Goal: Task Accomplishment & Management: Manage account settings

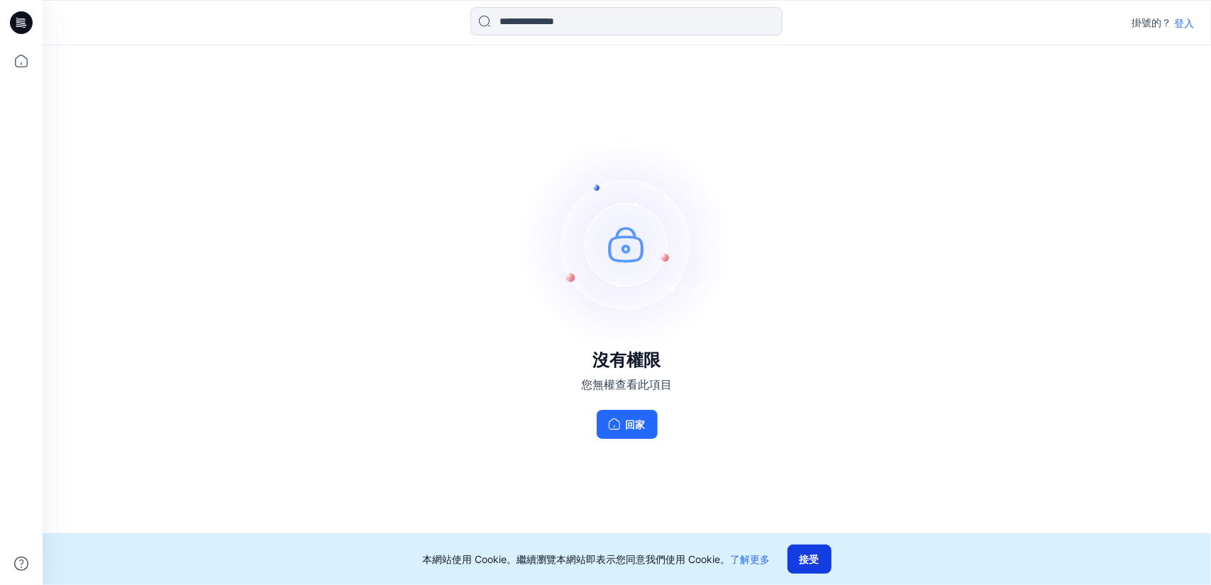
click at [813, 558] on font "接受" at bounding box center [810, 559] width 20 height 12
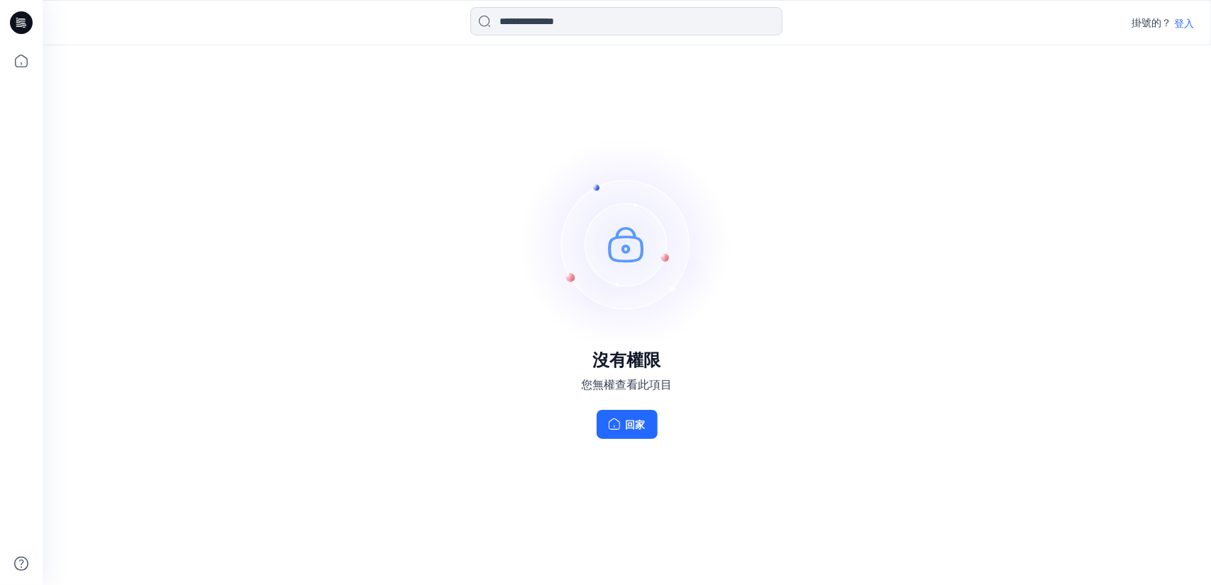
click at [1182, 23] on font "登入" at bounding box center [1184, 23] width 20 height 12
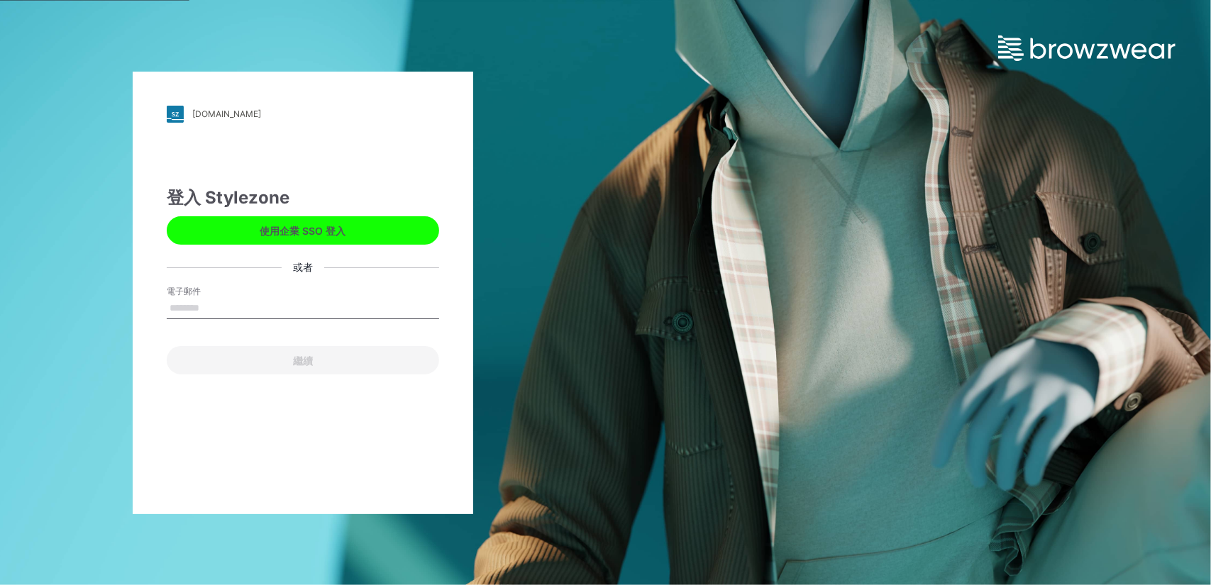
click at [243, 229] on button "使用企業 SSO 登入" at bounding box center [303, 230] width 272 height 28
click at [195, 307] on input "電子郵件" at bounding box center [303, 308] width 272 height 21
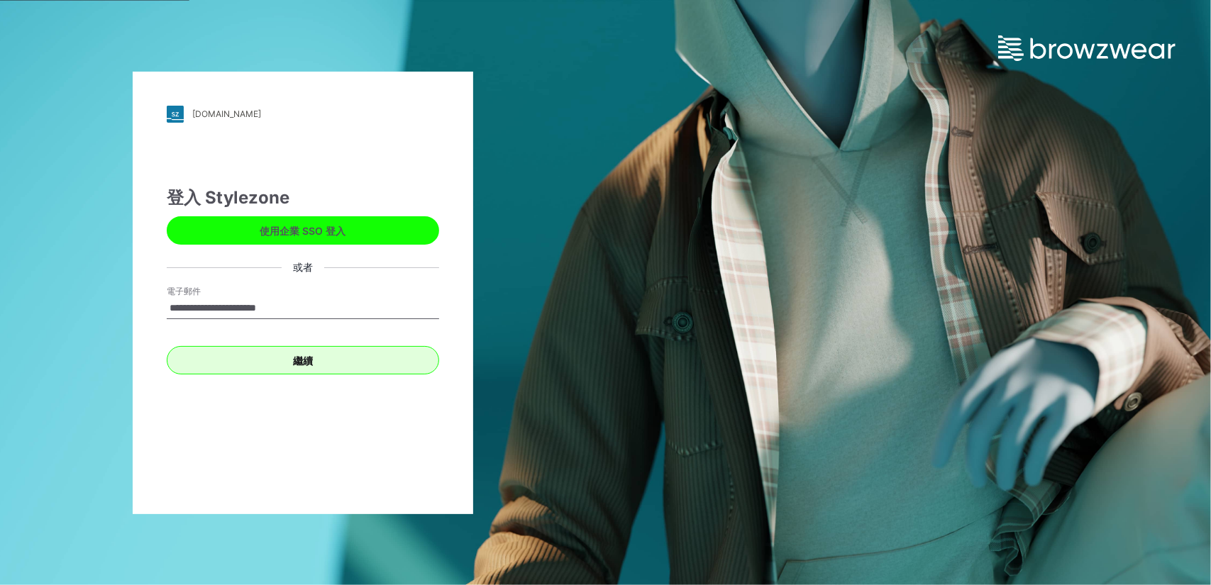
type input "**********"
click at [359, 360] on button "繼續" at bounding box center [303, 360] width 272 height 28
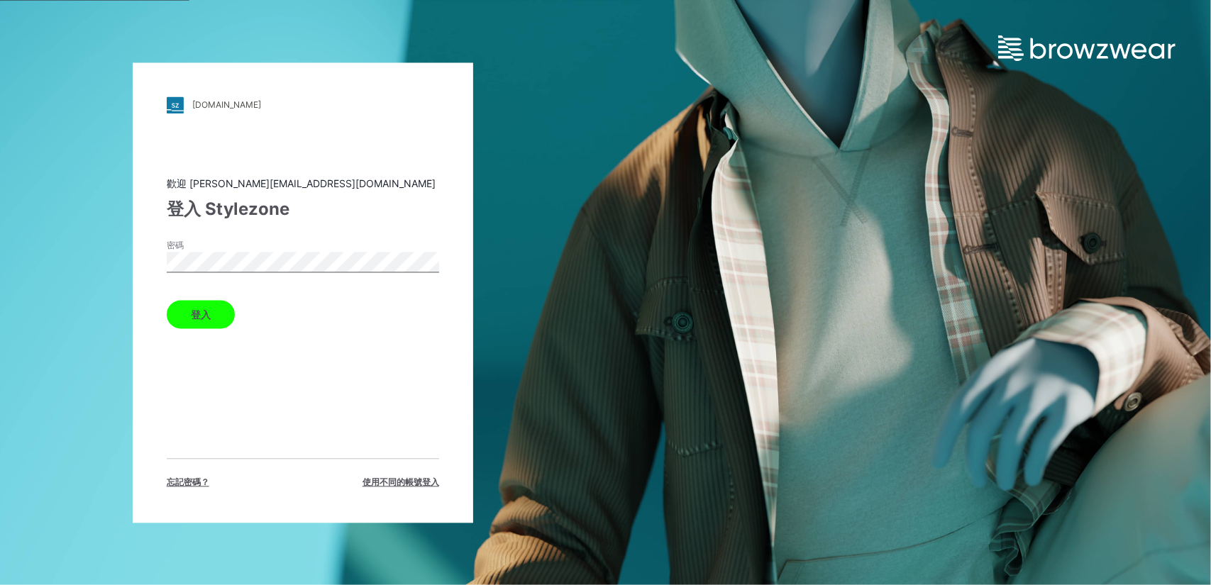
click at [194, 318] on font "登入" at bounding box center [201, 315] width 20 height 12
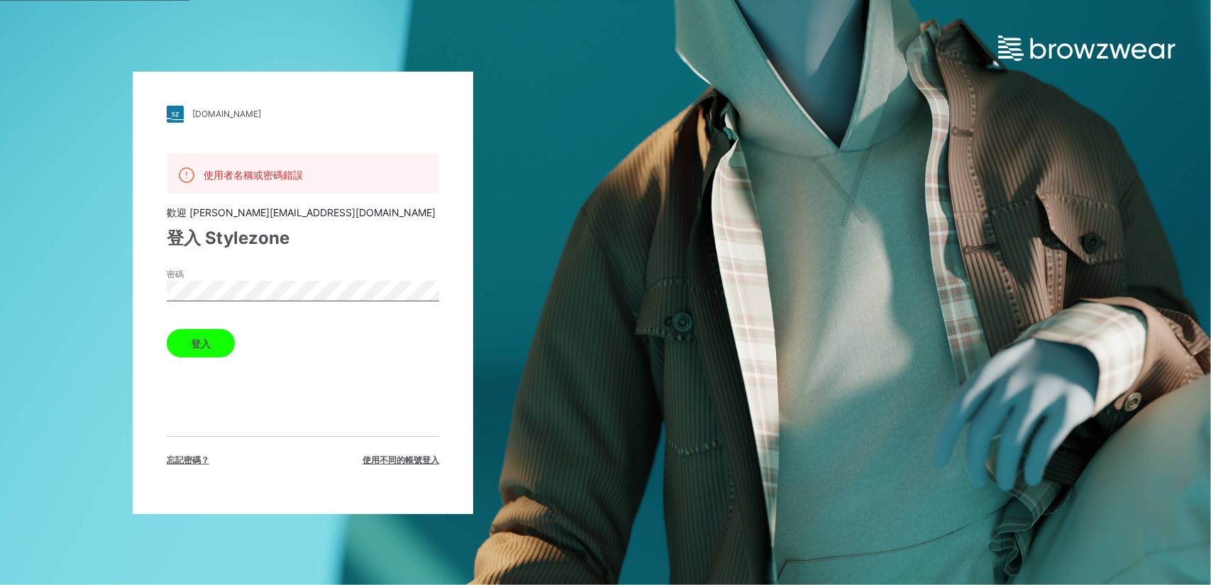
click at [167, 329] on button "登入" at bounding box center [201, 343] width 68 height 28
click at [158, 288] on div "bestgarmentgroup.stylezone.com 載入中... 使用者名稱或密碼錯誤 歡迎 freya@chinabestgroup.net 登入…" at bounding box center [303, 293] width 341 height 443
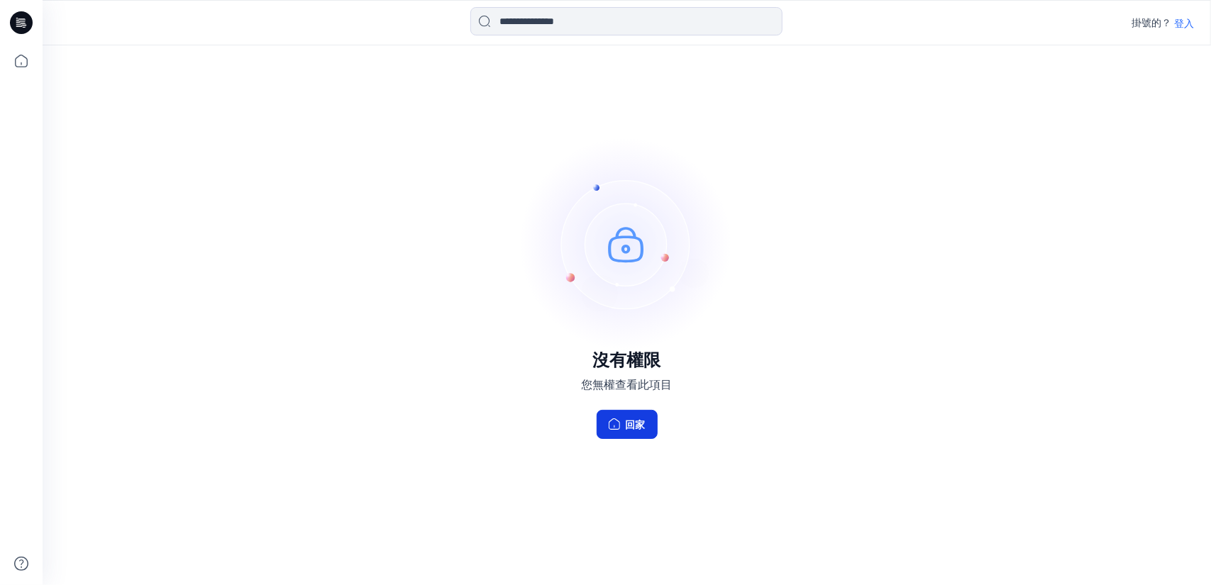
click at [629, 426] on font "回家" at bounding box center [636, 425] width 20 height 12
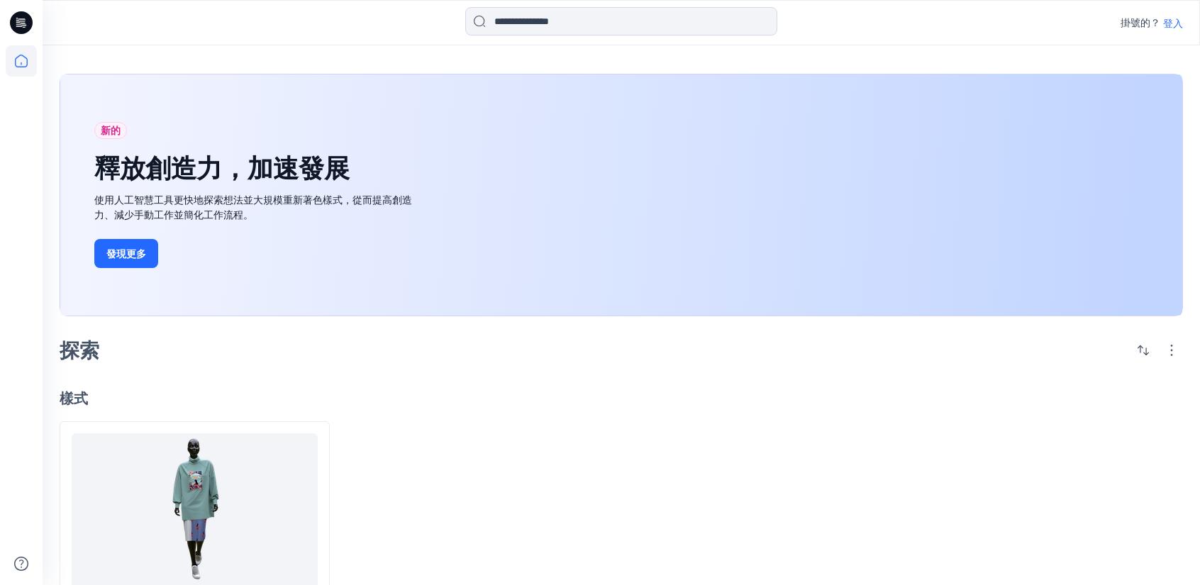
click at [1174, 20] on font "登入" at bounding box center [1173, 23] width 20 height 12
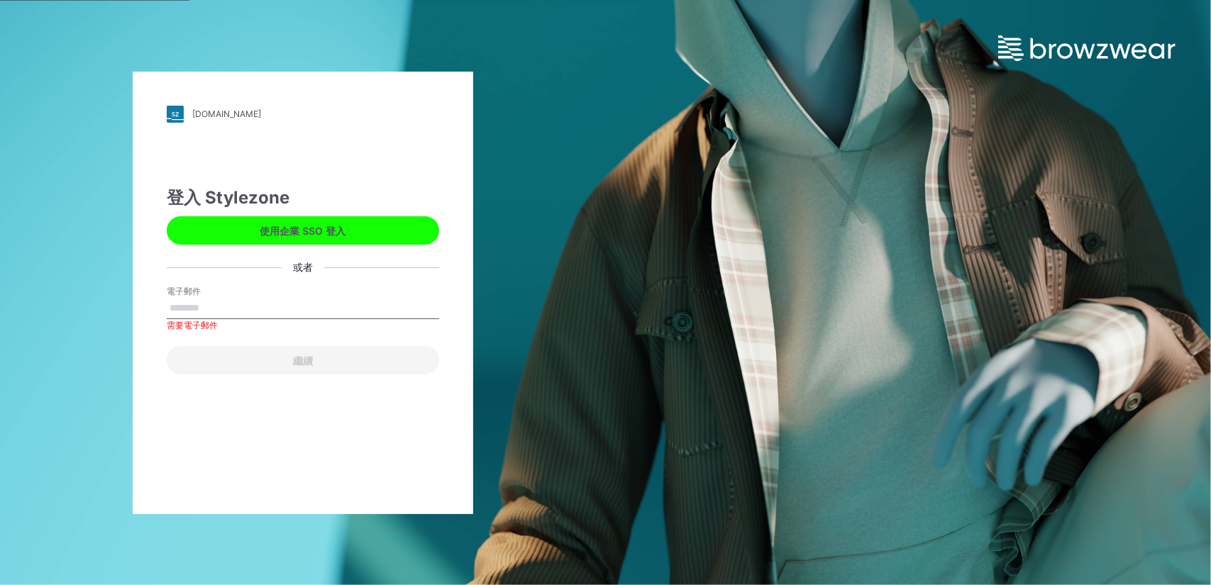
click at [217, 302] on input "電子郵件" at bounding box center [303, 308] width 272 height 21
click at [214, 309] on input "電子郵件" at bounding box center [303, 308] width 272 height 21
paste input "**********"
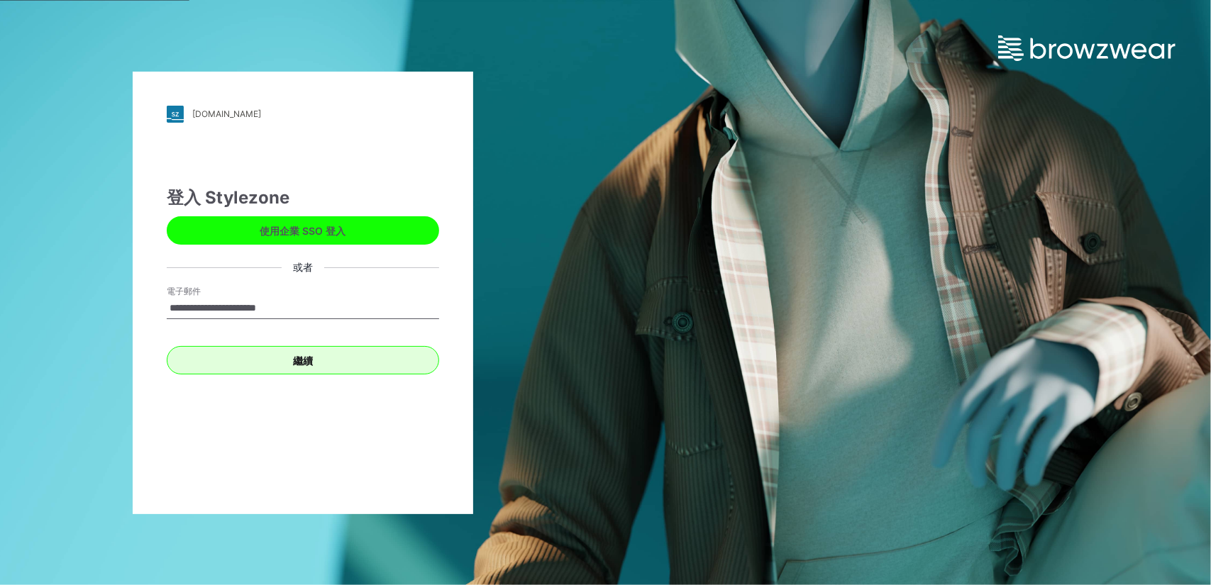
type input "**********"
click at [289, 353] on button "繼續" at bounding box center [303, 360] width 272 height 28
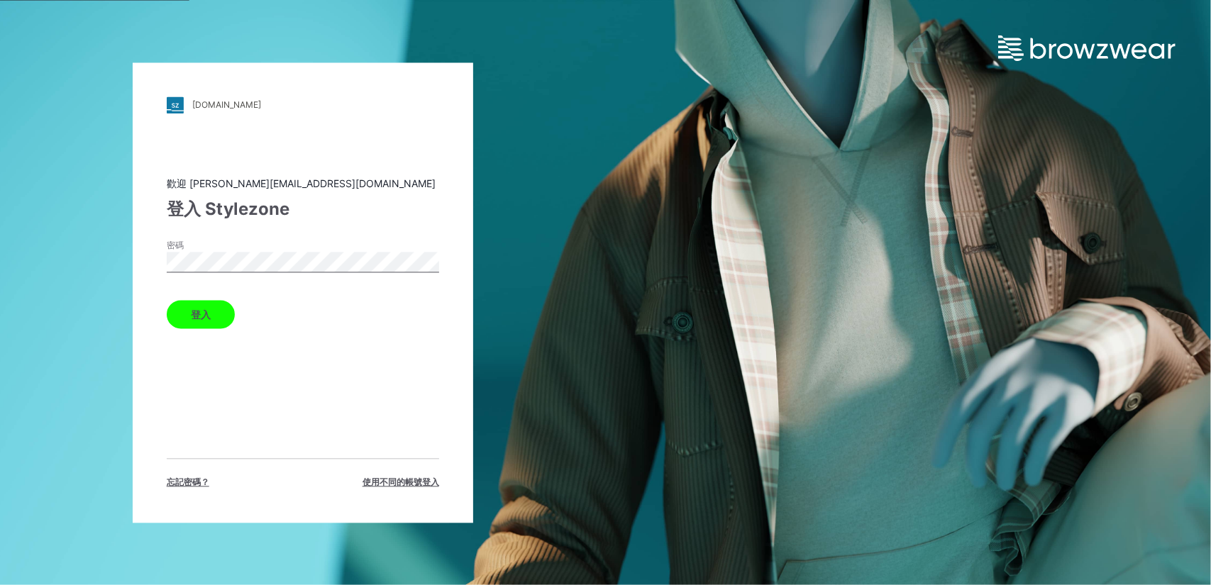
click at [182, 477] on font "忘記密碼？" at bounding box center [188, 482] width 43 height 11
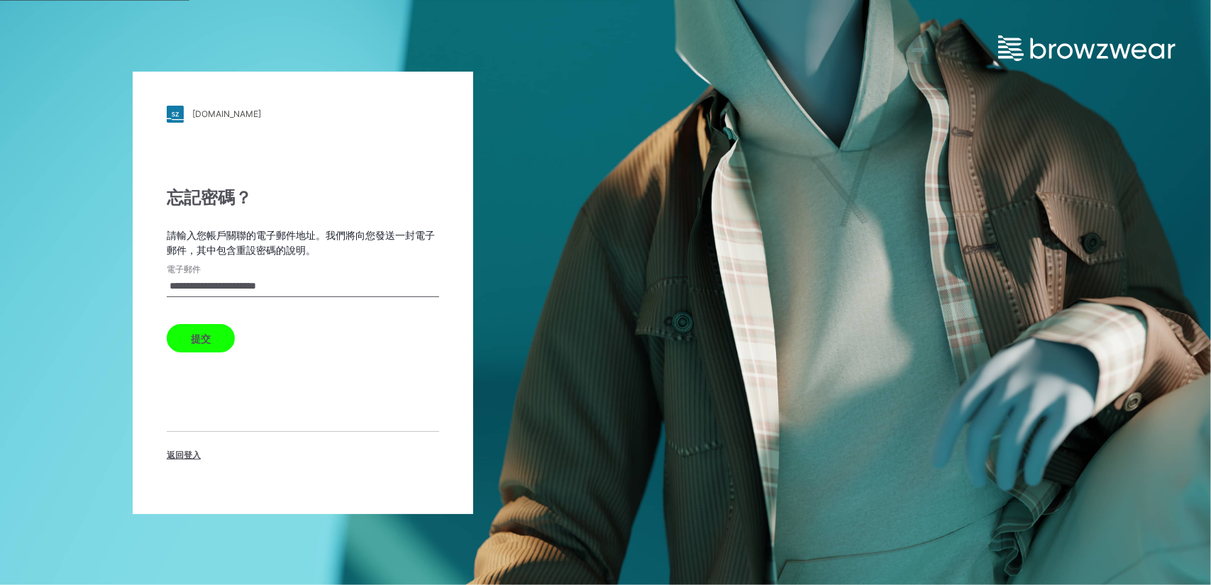
click at [209, 338] on font "提交" at bounding box center [201, 339] width 20 height 12
